Goal: Transaction & Acquisition: Download file/media

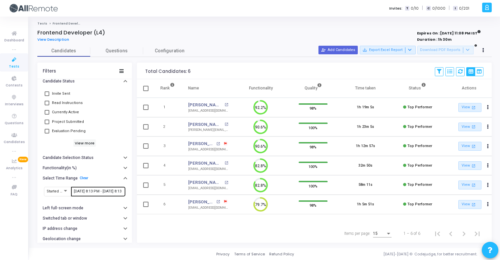
click at [99, 191] on input "9/24/2025, 8:13 PM - 9/25/2025, 8:13 PM" at bounding box center [98, 191] width 49 height 4
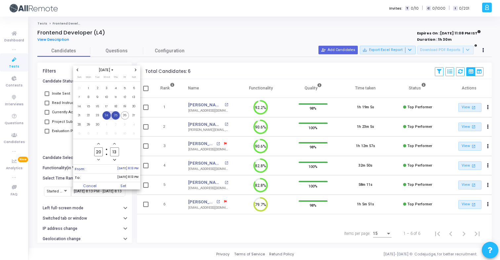
click at [105, 118] on span "24" at bounding box center [107, 115] width 8 height 8
click at [125, 115] on span "26" at bounding box center [125, 115] width 8 height 8
click at [132, 186] on span "Set" at bounding box center [123, 185] width 34 height 7
type input "9/24/2025, 8:13 PM - 9/26/2025, 8:13 PM"
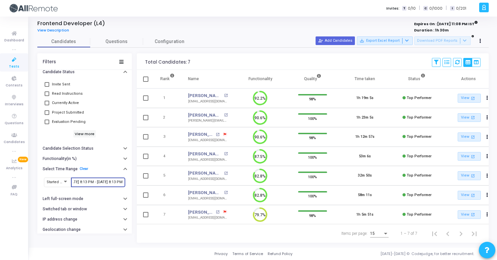
scroll to position [12, 0]
click at [224, 152] on mat-icon "open_in_new" at bounding box center [226, 154] width 4 height 4
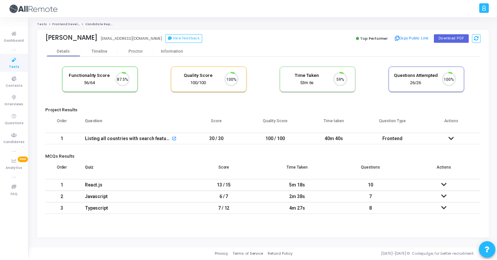
scroll to position [14, 17]
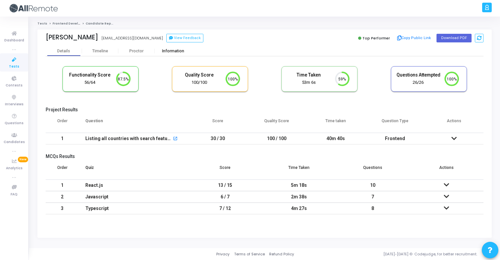
click at [183, 52] on div "Information" at bounding box center [173, 51] width 36 height 5
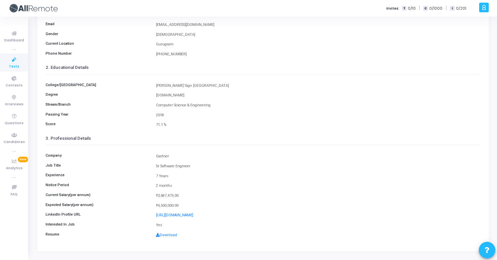
scroll to position [86, 0]
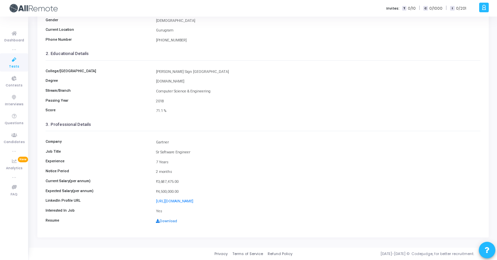
click at [168, 222] on link "Download" at bounding box center [166, 221] width 21 height 4
